Goal: Find specific page/section: Find specific page/section

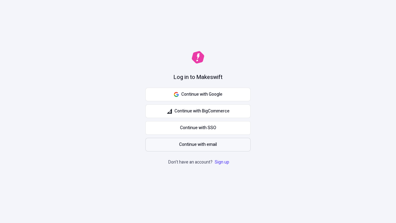
click at [198, 144] on span "Continue with email" at bounding box center [198, 144] width 38 height 7
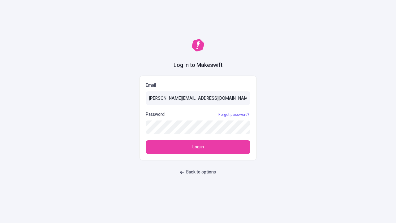
type input "sasha+test-ui@makeswift.com"
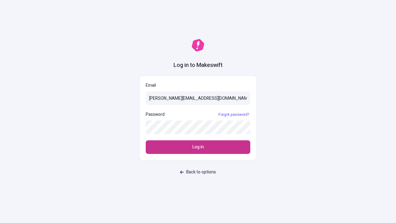
click at [198, 147] on span "Log in" at bounding box center [197, 146] width 11 height 7
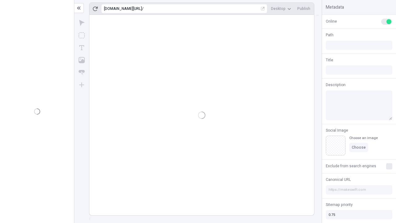
type input "/deep-link-acidus"
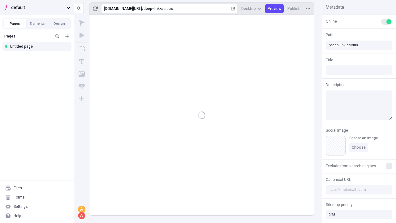
click at [37, 7] on span "default" at bounding box center [37, 7] width 53 height 7
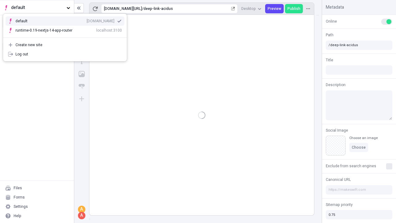
click at [87, 20] on div "[DOMAIN_NAME]" at bounding box center [101, 21] width 28 height 5
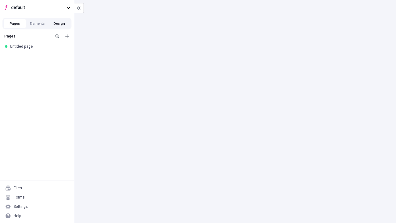
click at [59, 23] on button "Design" at bounding box center [59, 23] width 22 height 9
